Goal: Feedback & Contribution: Submit feedback/report problem

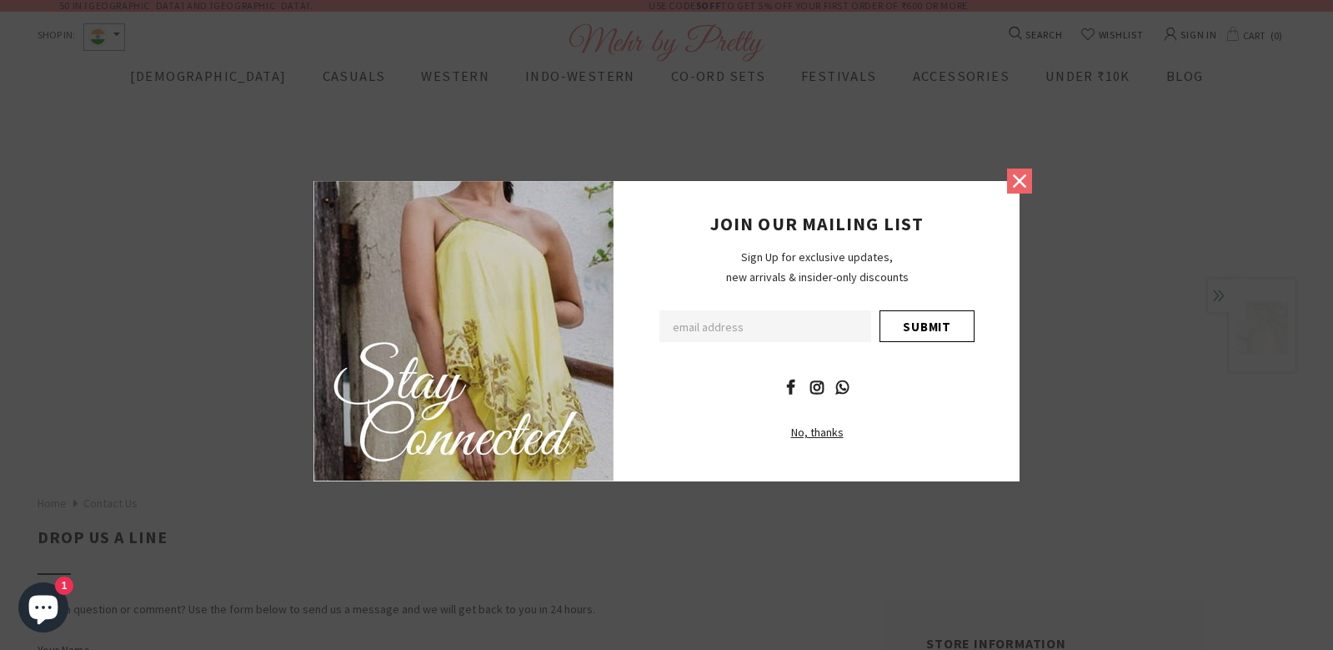
click at [1029, 187] on icon at bounding box center [1020, 181] width 22 height 22
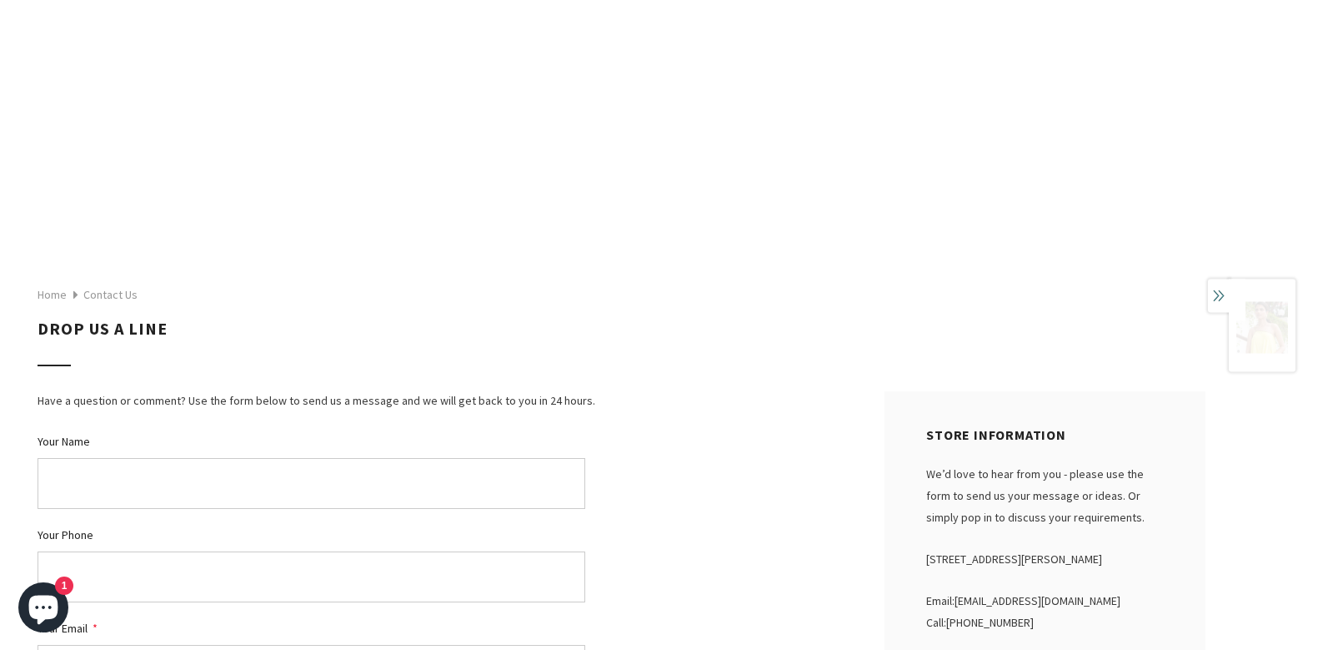
scroll to position [209, 0]
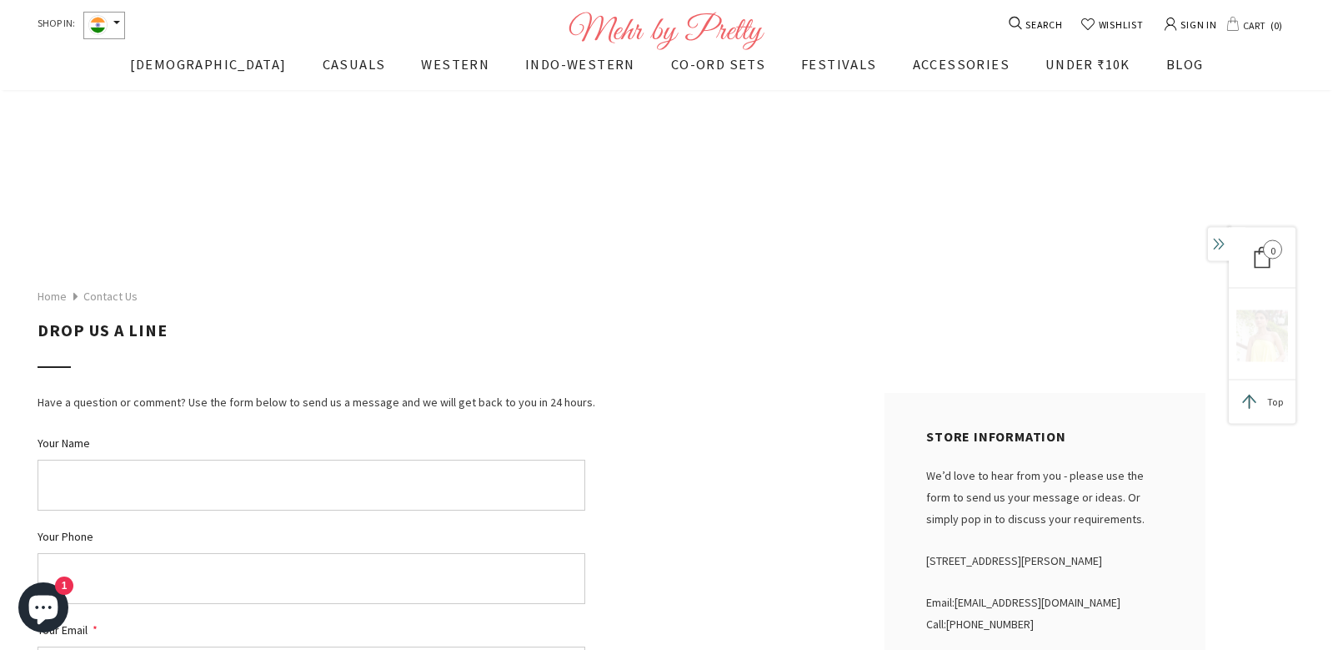
click at [279, 490] on input "Your Name" at bounding box center [312, 485] width 548 height 51
type input "[PERSON_NAME]"
type input "3217103400"
type input "[PERSON_NAME][EMAIL_ADDRESS][DOMAIN_NAME]"
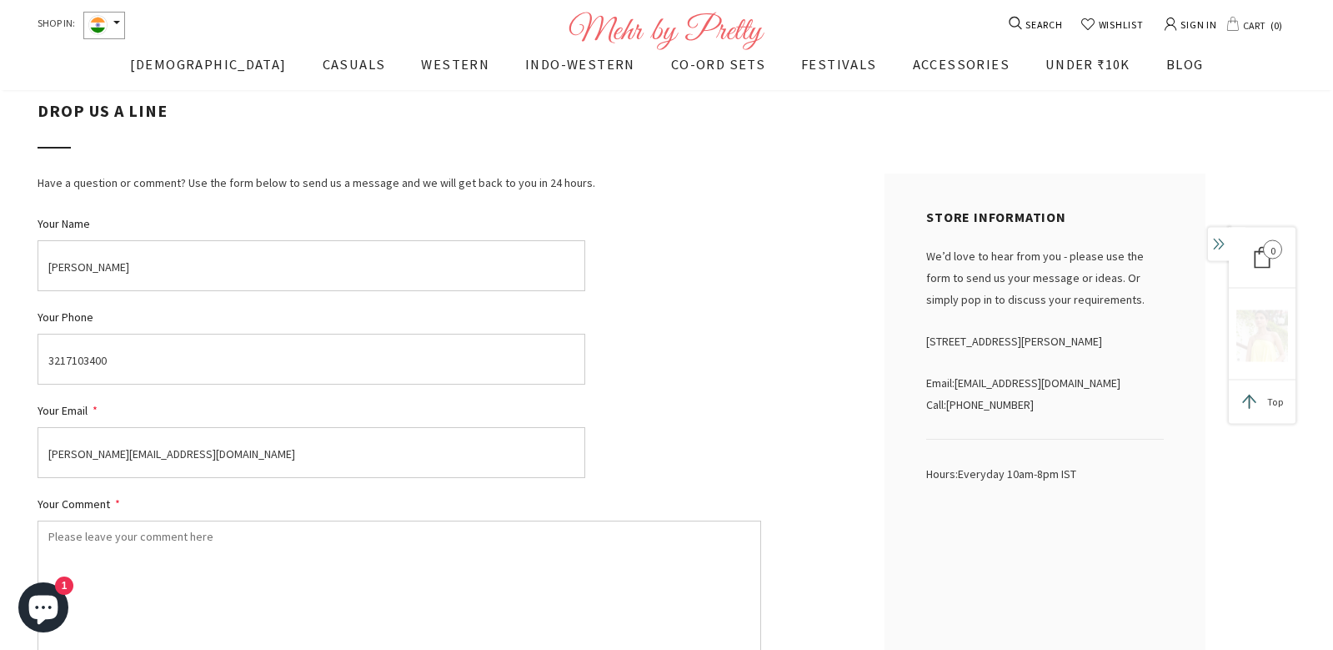
scroll to position [608, 0]
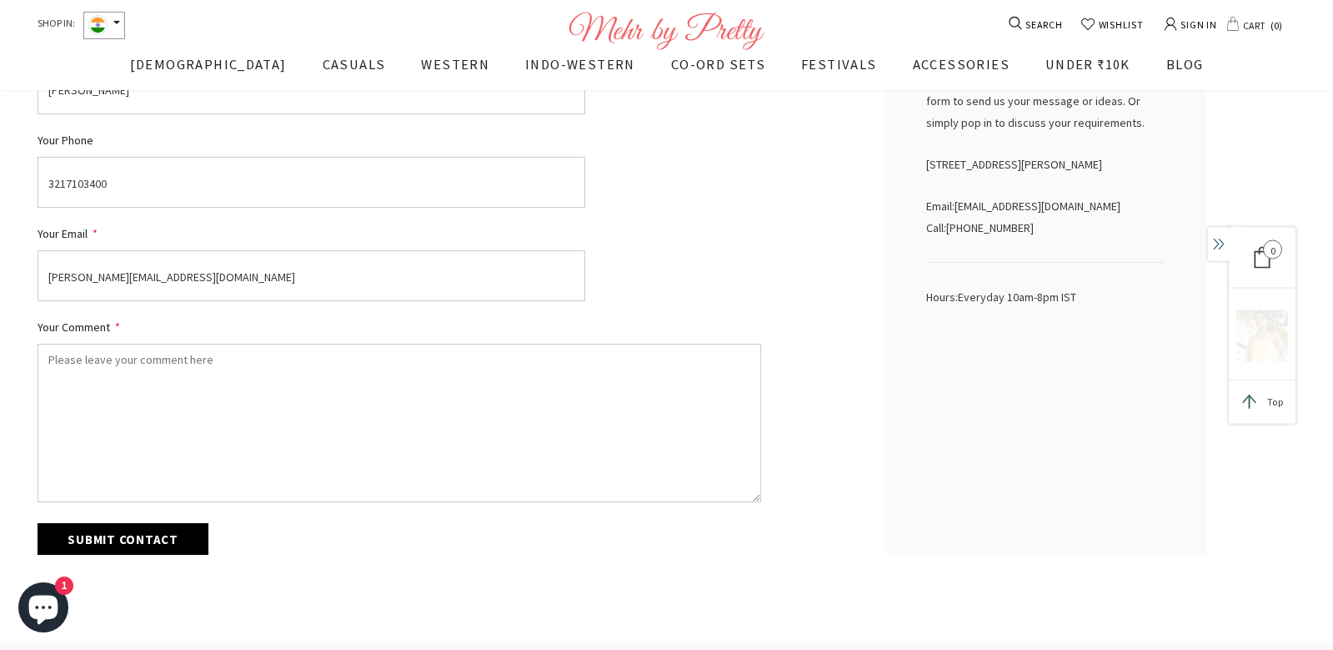
click at [562, 445] on textarea "Your Comment *" at bounding box center [400, 423] width 724 height 158
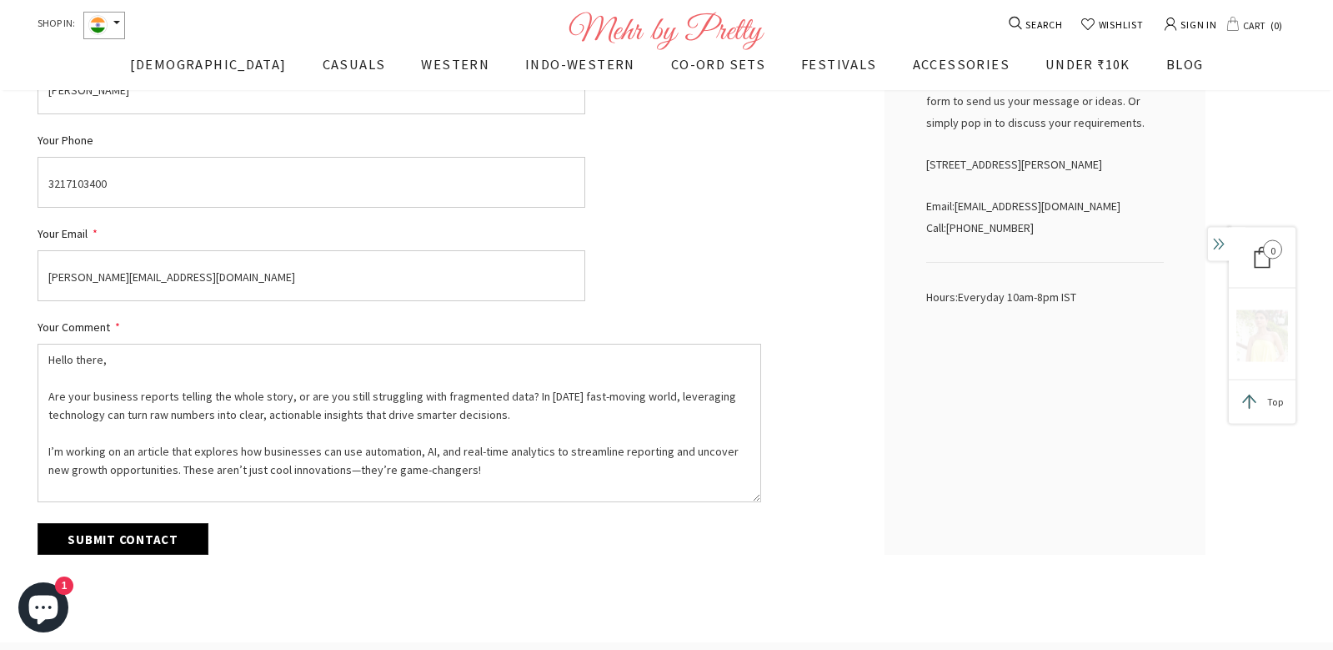
type textarea "Hello there, Are your business reports telling the whole story, or are you stil…"
click at [156, 535] on input "Submit Contact" at bounding box center [123, 539] width 171 height 32
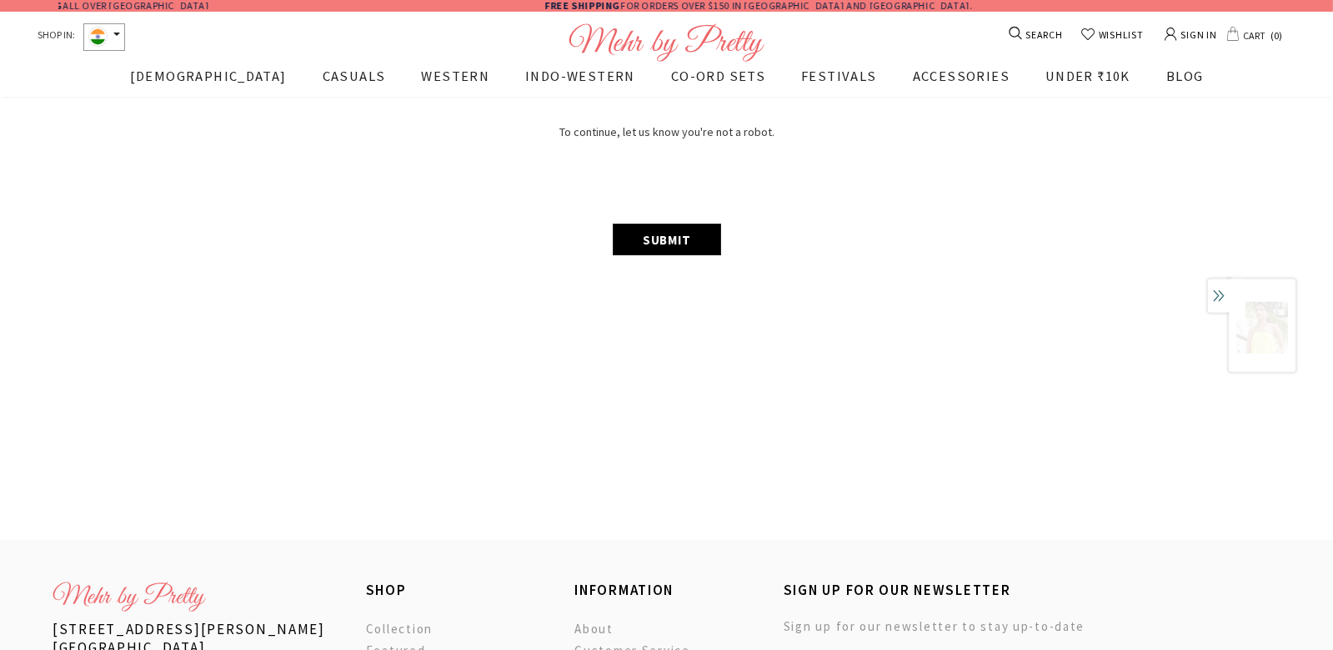
click at [681, 236] on input "Submit" at bounding box center [667, 239] width 108 height 32
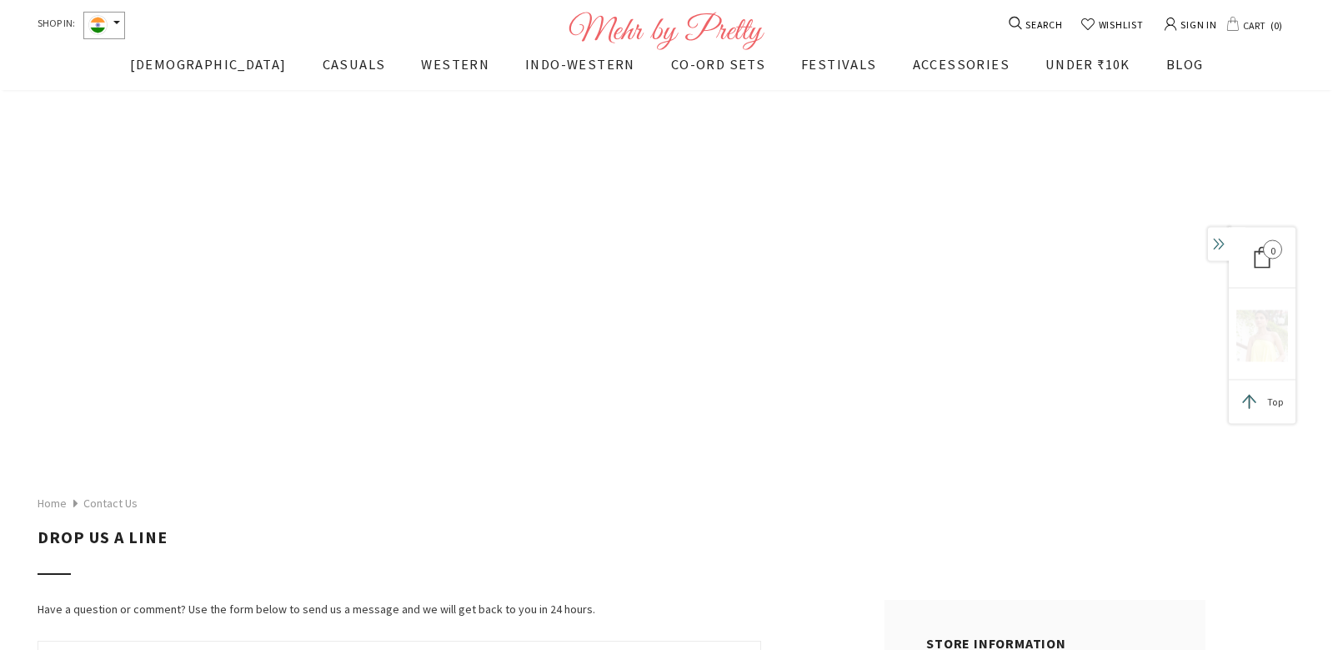
scroll to position [640, 0]
